Goal: Find specific page/section: Find specific page/section

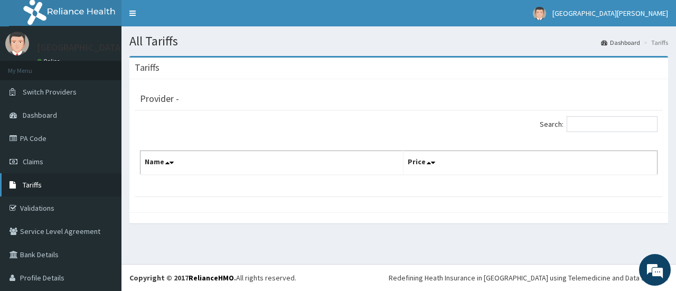
click at [35, 179] on link "Tariffs" at bounding box center [60, 184] width 121 height 23
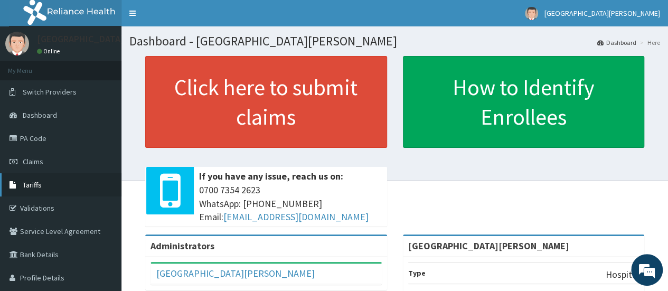
click at [45, 189] on link "Tariffs" at bounding box center [60, 184] width 121 height 23
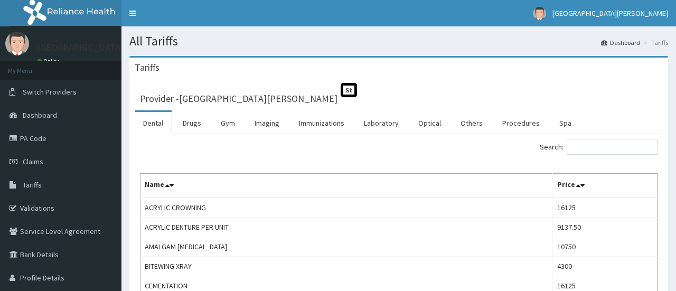
click at [190, 125] on link "Drugs" at bounding box center [191, 123] width 35 height 22
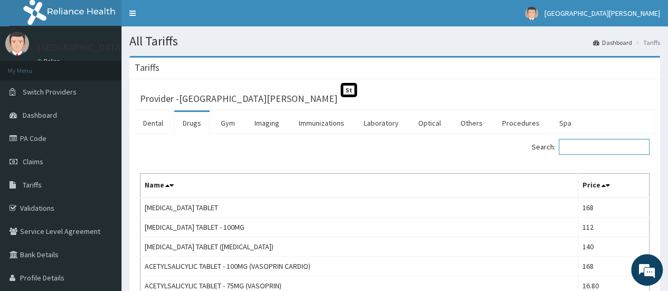
click at [591, 145] on input "Search:" at bounding box center [604, 147] width 91 height 16
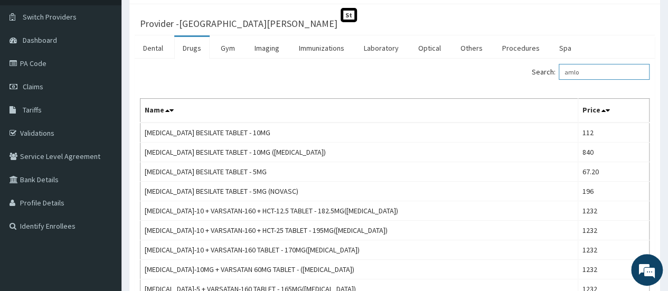
scroll to position [74, 0]
type input "a"
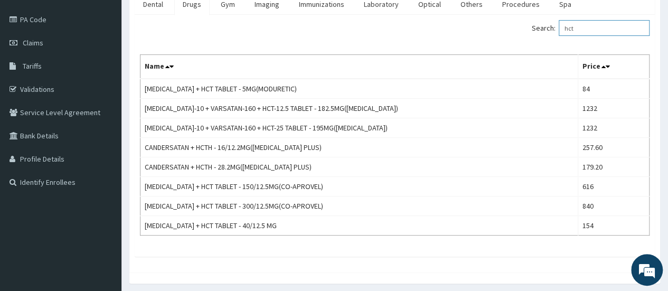
scroll to position [154, 0]
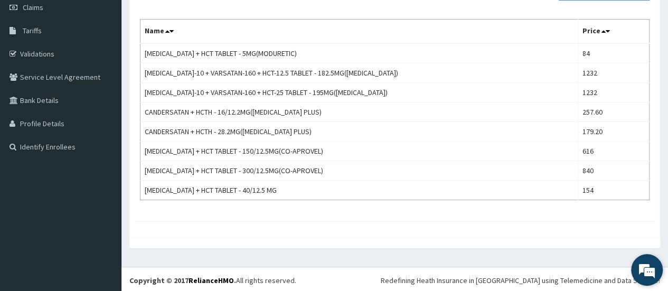
type input "hct"
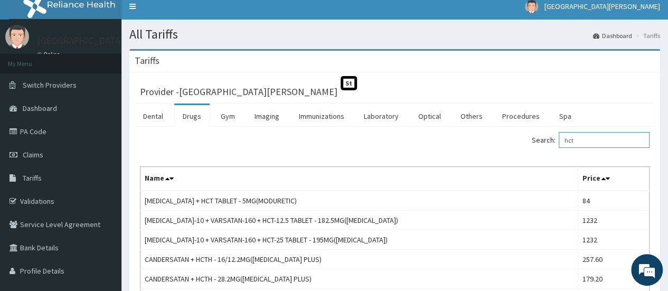
scroll to position [0, 0]
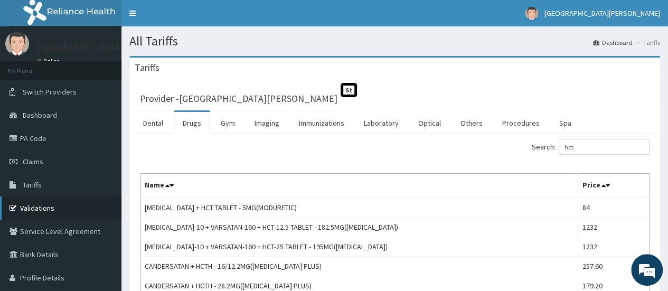
click at [37, 210] on link "Validations" at bounding box center [60, 208] width 121 height 23
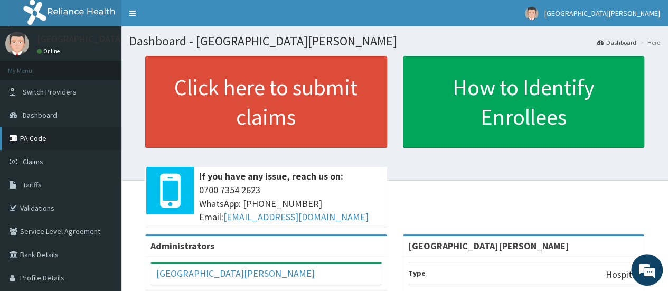
click at [32, 141] on link "PA Code" at bounding box center [60, 138] width 121 height 23
